Goal: Check status: Check status

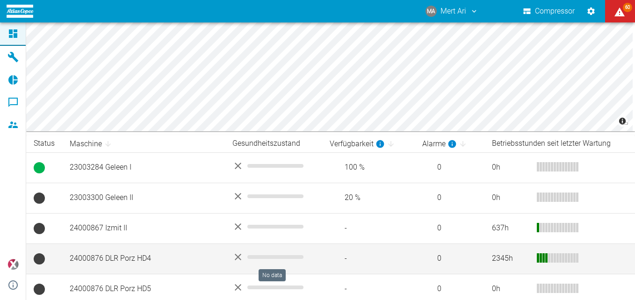
scroll to position [88, 0]
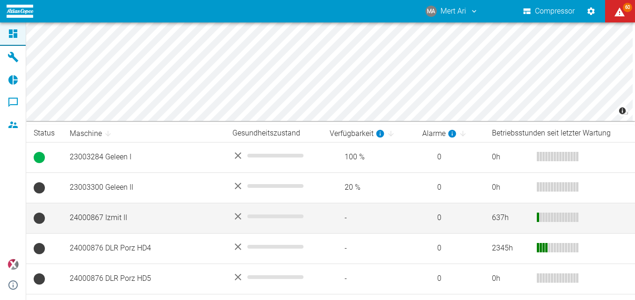
click at [149, 212] on td "24000867 Izmit II" at bounding box center [143, 218] width 163 height 30
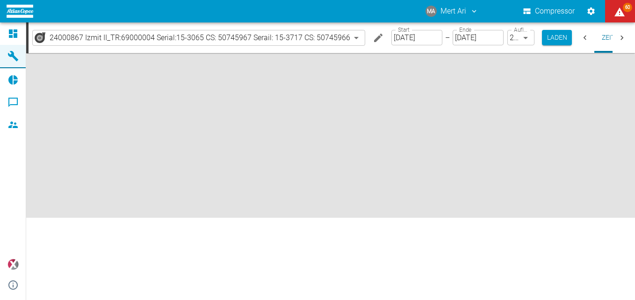
type input "2min"
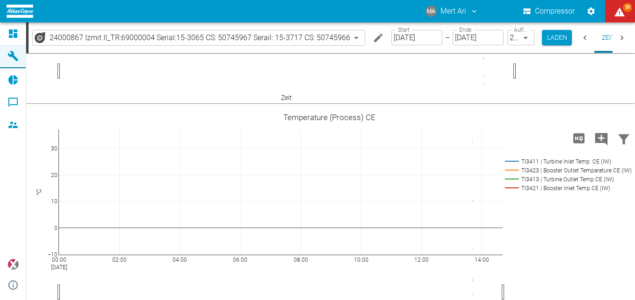
scroll to position [664, 0]
